Goal: Transaction & Acquisition: Book appointment/travel/reservation

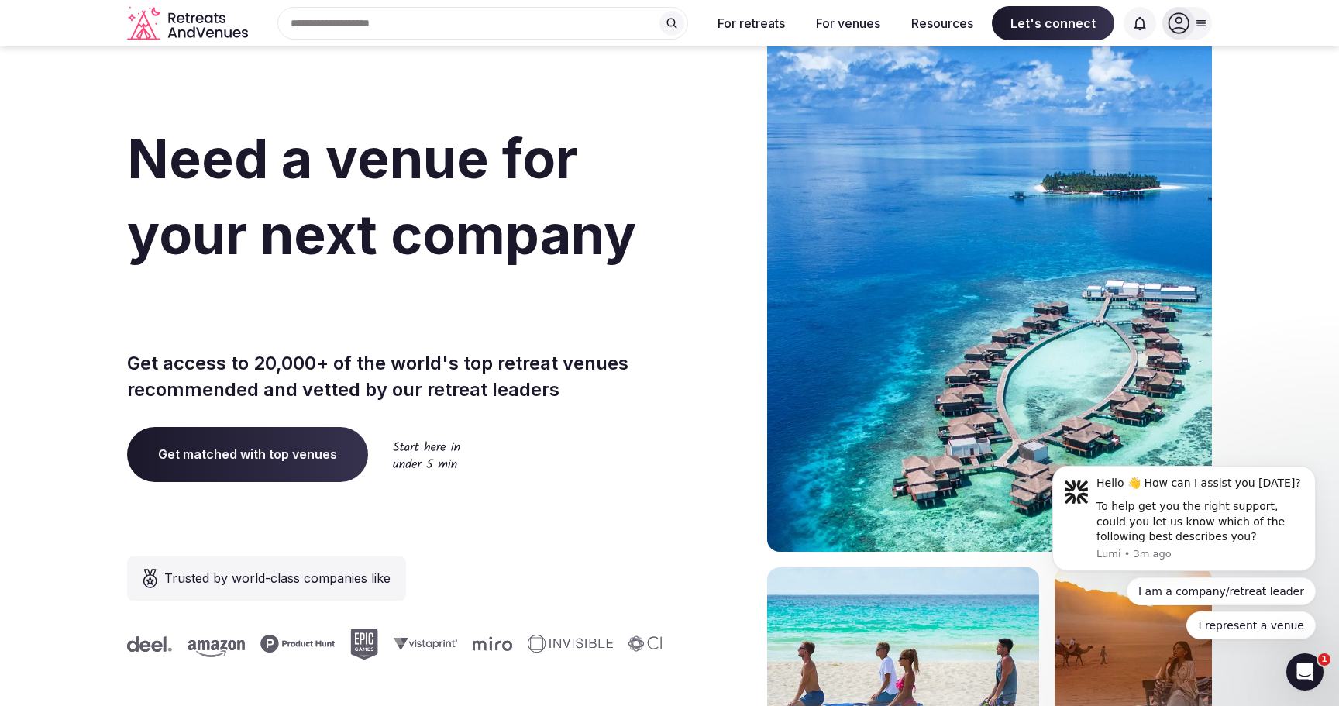
click at [281, 454] on span "Get matched with top venues" at bounding box center [247, 454] width 241 height 54
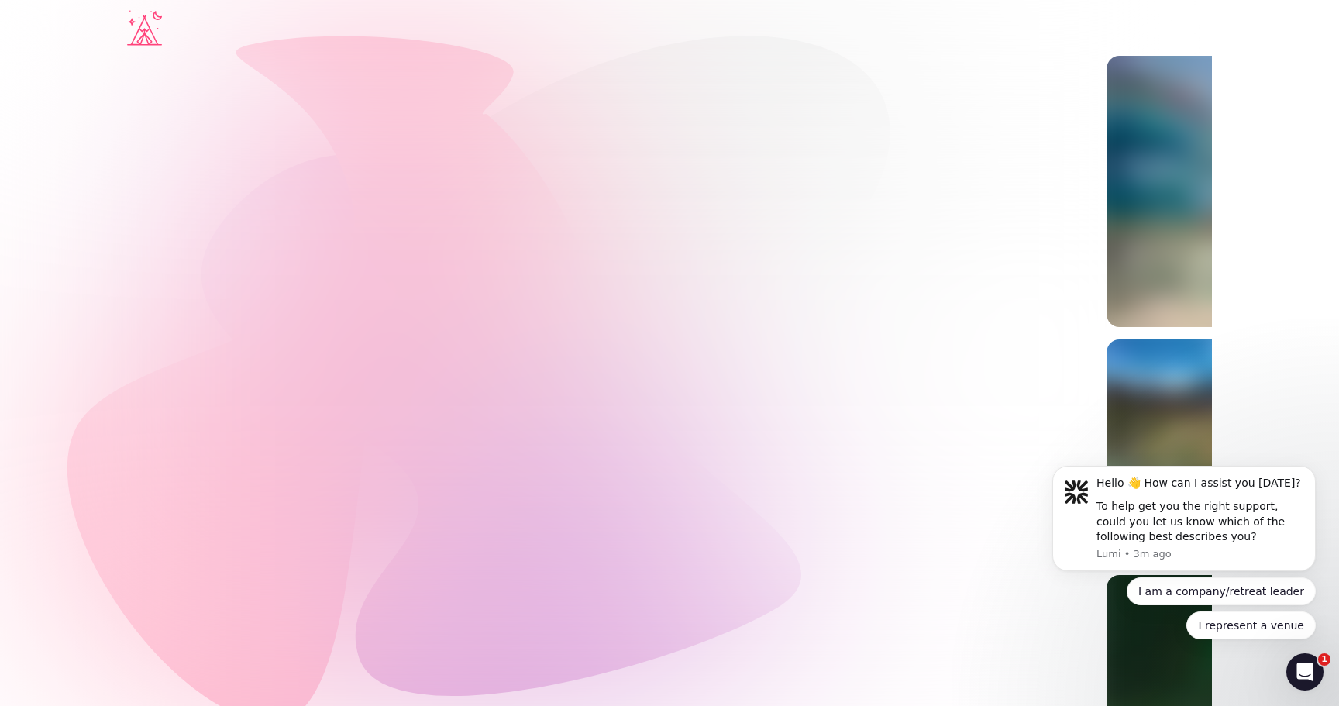
drag, startPoint x: 370, startPoint y: 55, endPoint x: 367, endPoint y: 29, distance: 26.4
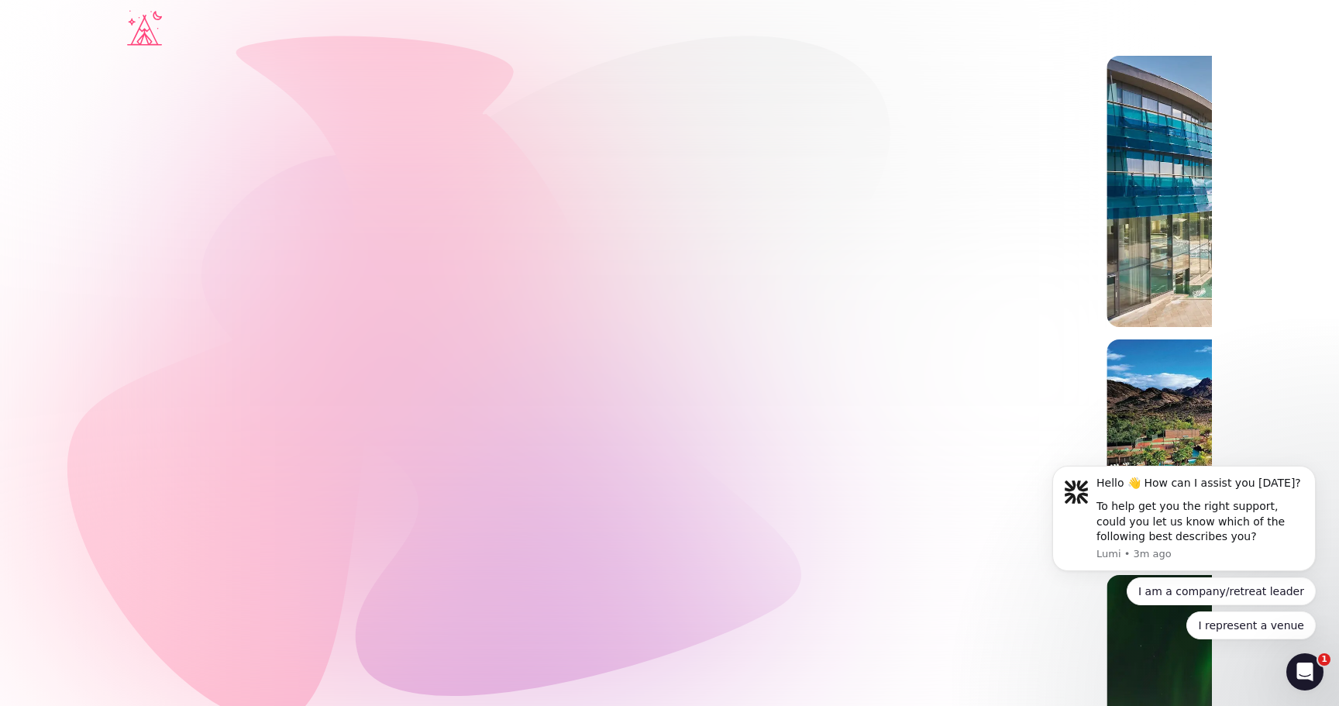
click at [367, 29] on div at bounding box center [669, 28] width 1085 height 56
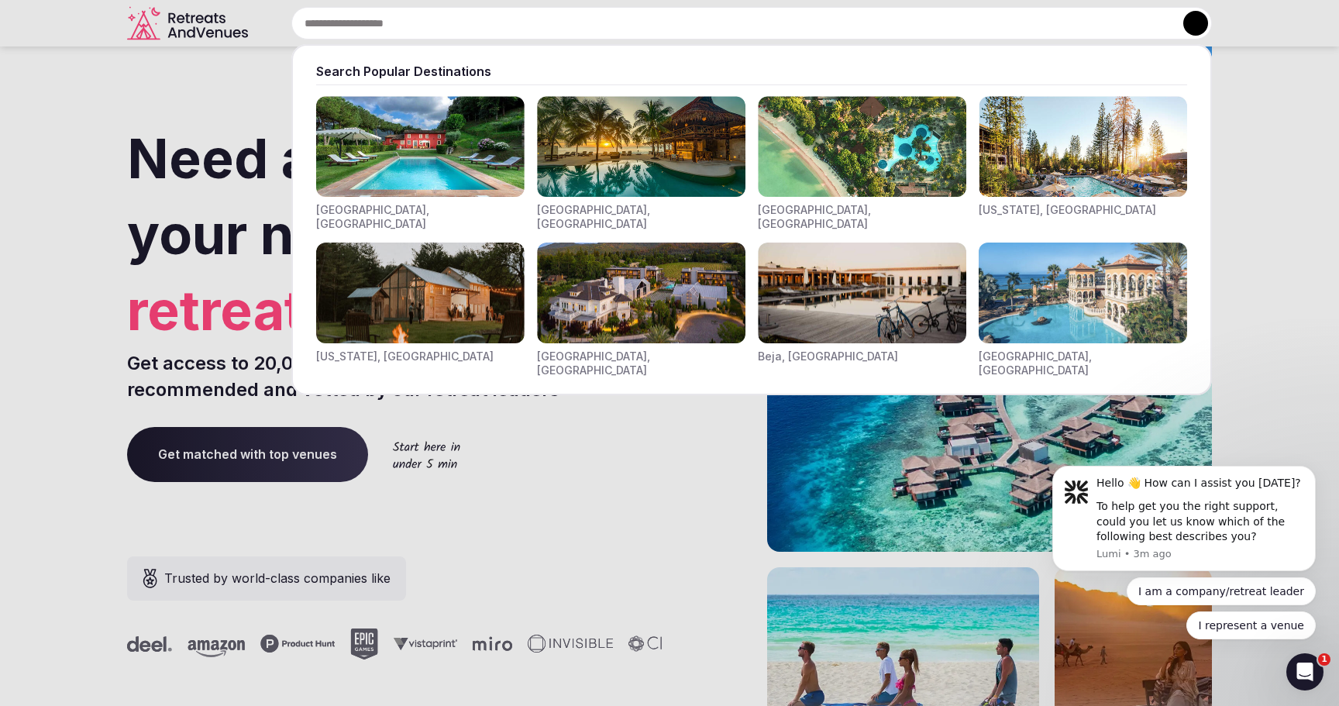
click at [344, 26] on div "Search Popular Destinations [GEOGRAPHIC_DATA], [GEOGRAPHIC_DATA] [GEOGRAPHIC_DA…" at bounding box center [733, 23] width 958 height 33
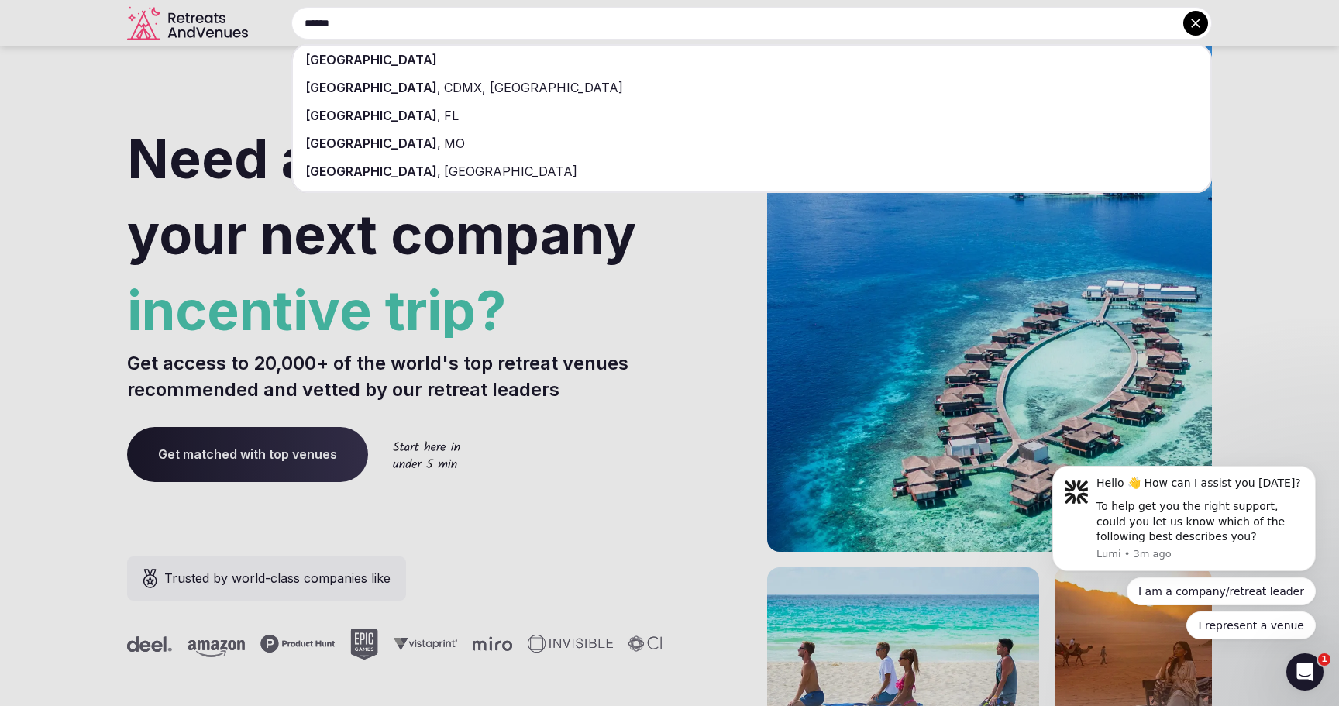
type input "******"
click at [354, 54] on div "[GEOGRAPHIC_DATA]" at bounding box center [751, 60] width 917 height 28
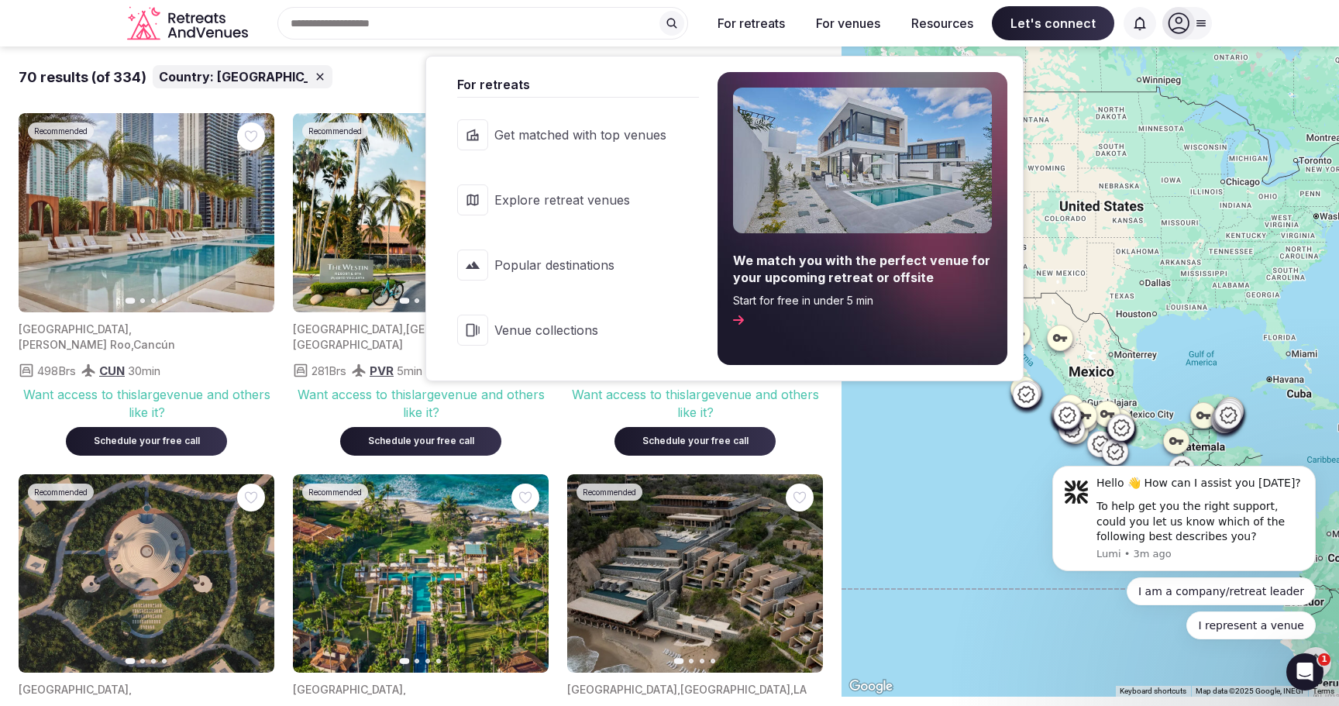
click at [785, 25] on button "For retreats" at bounding box center [751, 23] width 92 height 34
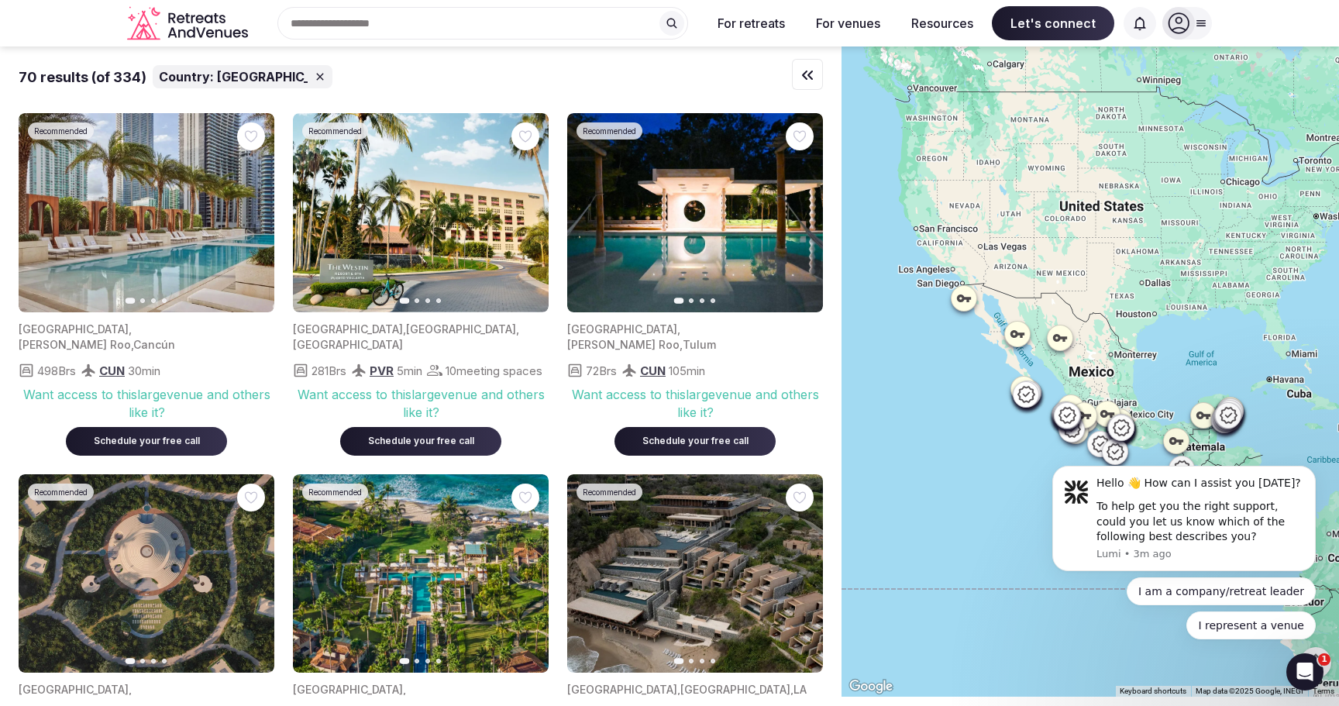
click at [451, 93] on div "70 results (of 334) Country: [GEOGRAPHIC_DATA]" at bounding box center [421, 76] width 804 height 60
click at [445, 77] on div "70 results (of 334) Country: [GEOGRAPHIC_DATA]" at bounding box center [421, 76] width 804 height 23
click at [811, 72] on icon "button" at bounding box center [807, 75] width 9 height 8
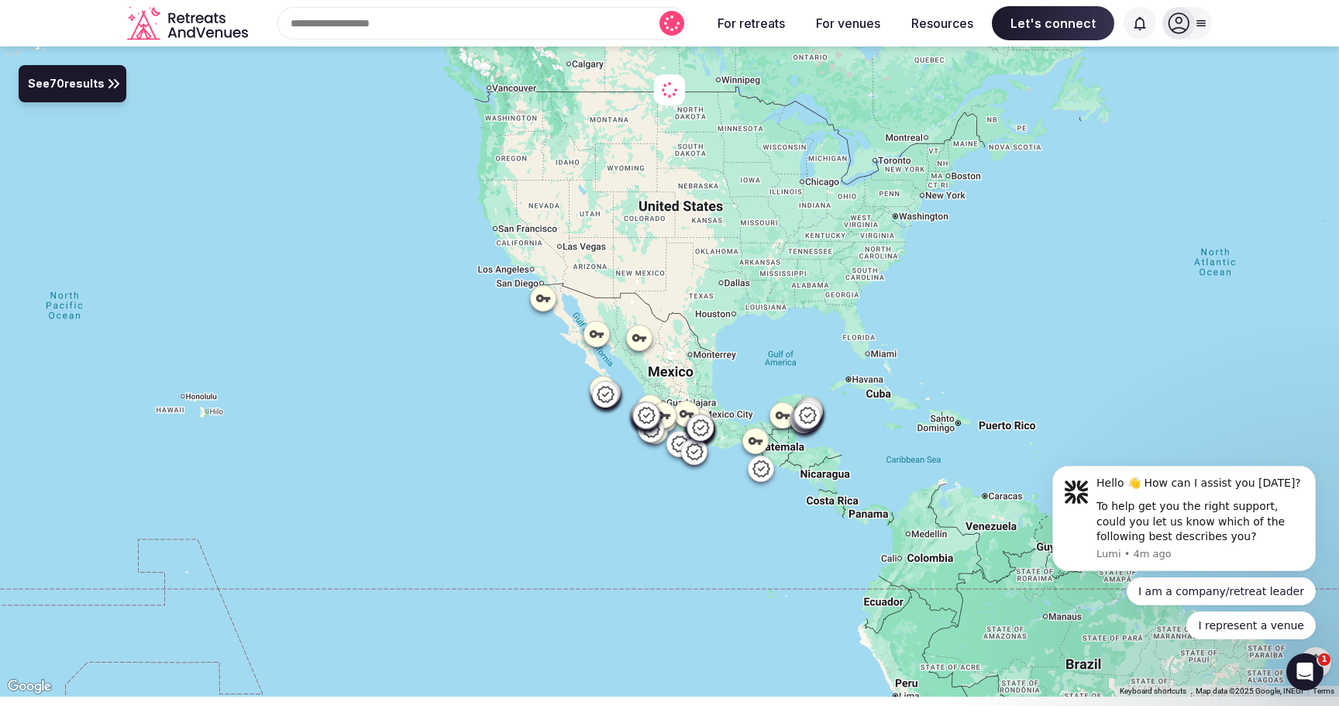
click at [84, 76] on span "See 70 results" at bounding box center [66, 84] width 77 height 17
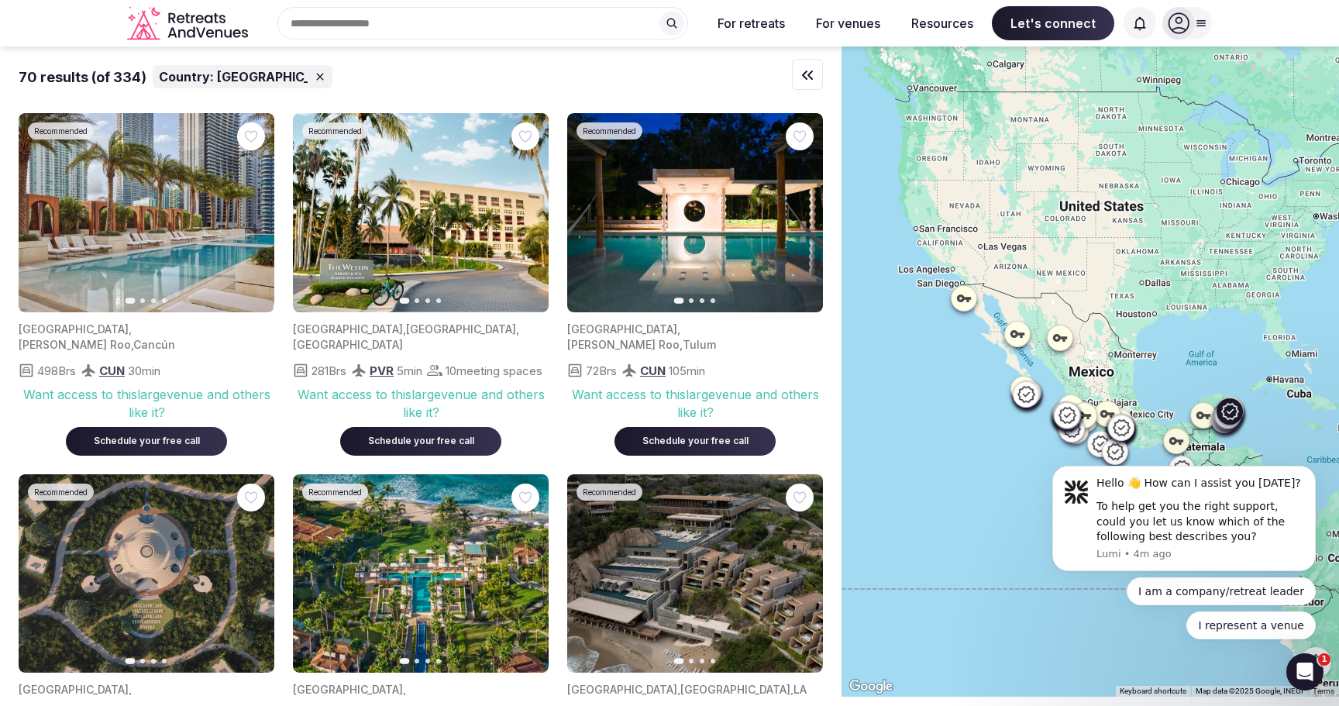
click at [251, 213] on icon "button" at bounding box center [252, 213] width 12 height 12
